Goal: Task Accomplishment & Management: Manage account settings

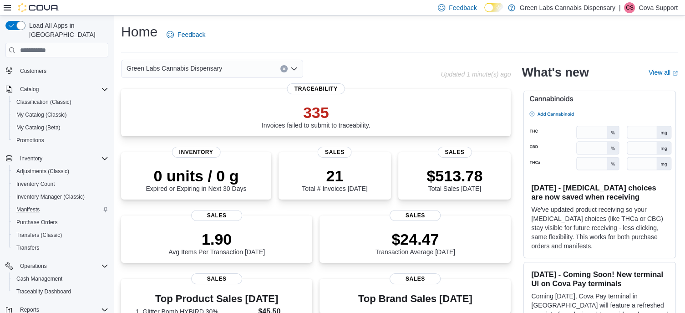
scroll to position [158, 0]
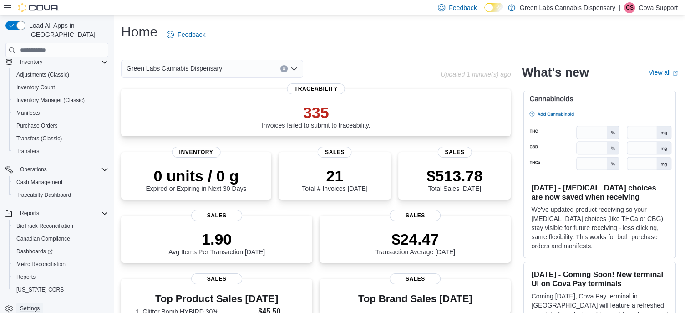
click at [35, 304] on span "Settings" at bounding box center [30, 307] width 20 height 7
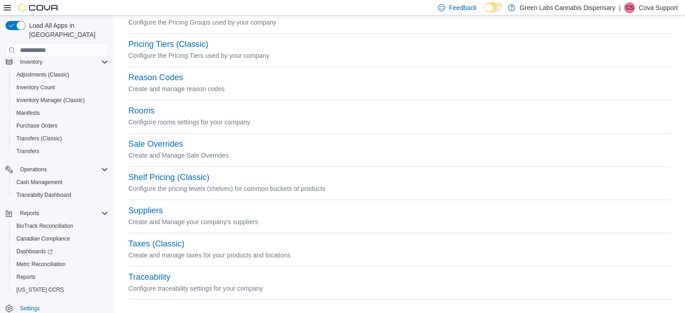
scroll to position [428, 0]
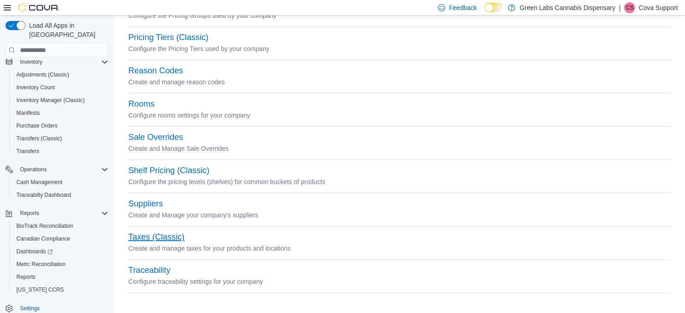
click at [146, 236] on button "Taxes (Classic)" at bounding box center [156, 237] width 56 height 10
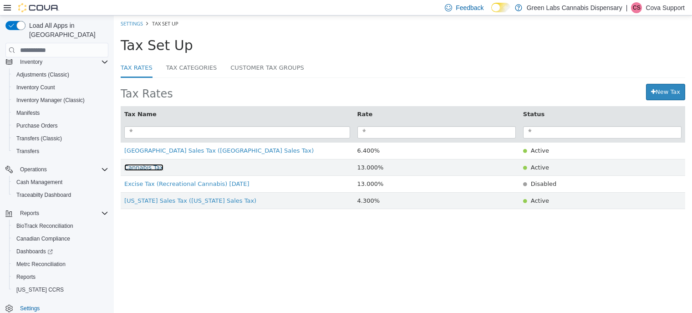
click at [151, 167] on span "Cannabis Tax" at bounding box center [143, 167] width 39 height 7
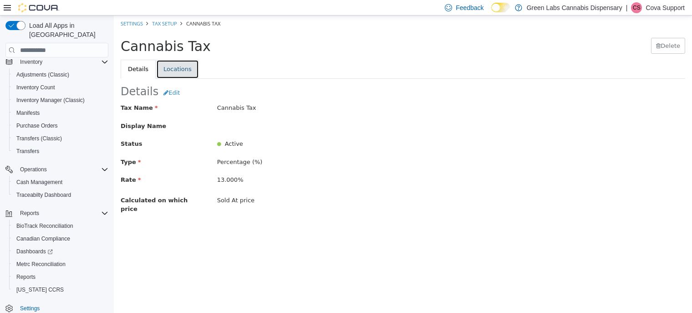
click at [179, 65] on link "Locations" at bounding box center [177, 69] width 43 height 19
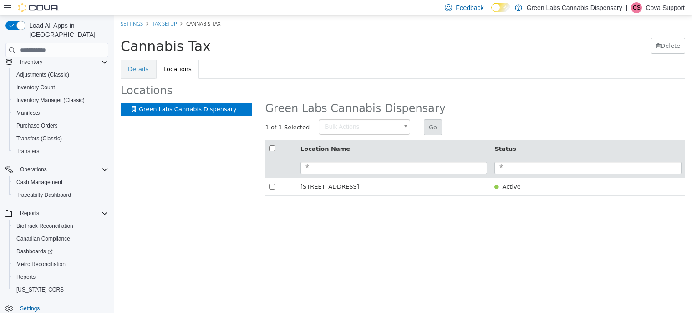
click at [352, 122] on body "× Settings Tax Setup Cannabis Tax Cannabis Tax [GEOGRAPHIC_DATA] Details Locati…" at bounding box center [403, 110] width 578 height 190
click at [397, 53] on body "× Settings Tax Setup Cannabis Tax Cannabis Tax [GEOGRAPHIC_DATA] Details Locati…" at bounding box center [403, 110] width 578 height 190
click at [130, 64] on link "Details" at bounding box center [138, 69] width 35 height 19
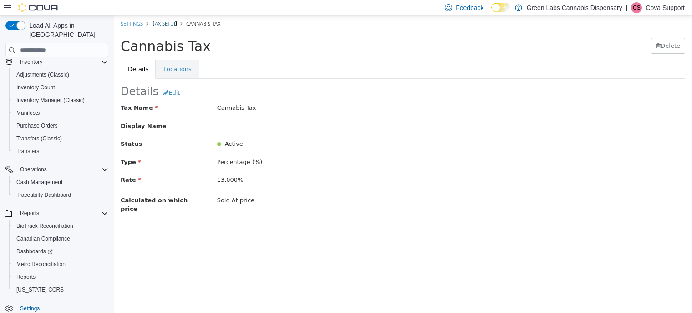
click at [175, 24] on link "Tax Setup" at bounding box center [164, 23] width 25 height 7
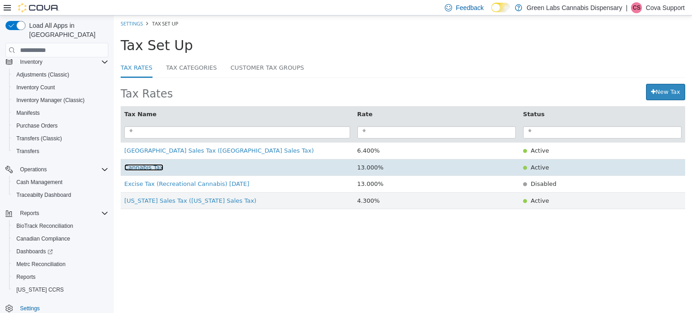
click at [142, 167] on span "Cannabis Tax" at bounding box center [143, 167] width 39 height 7
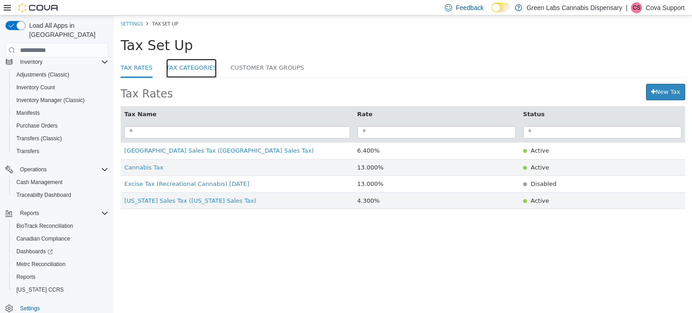
click at [185, 64] on link "Tax Categories" at bounding box center [191, 69] width 51 height 20
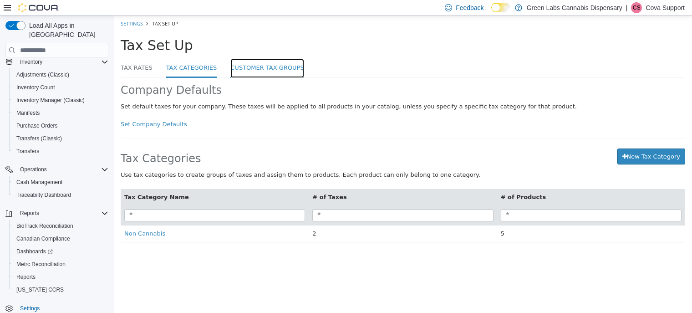
click at [253, 68] on link "Customer Tax Groups" at bounding box center [266, 69] width 73 height 20
